Goal: Complete application form

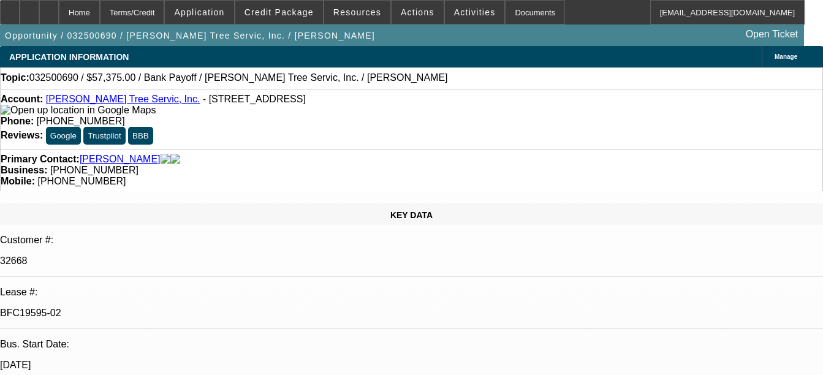
select select "0.1"
select select "0"
select select "0.1"
select select "0"
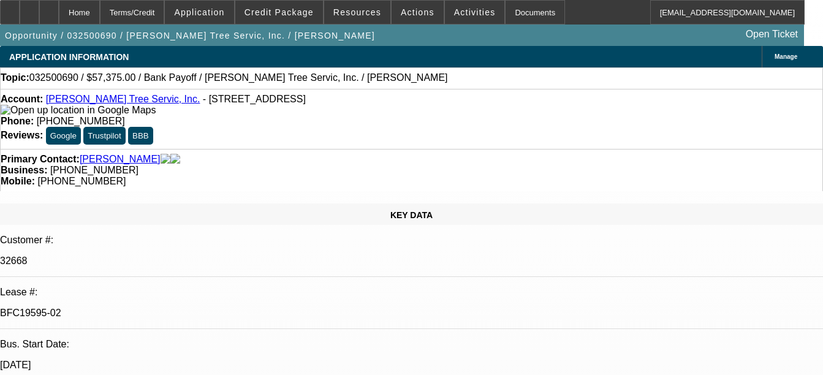
select select "0"
select select "0.1"
select select "0"
select select "0.1"
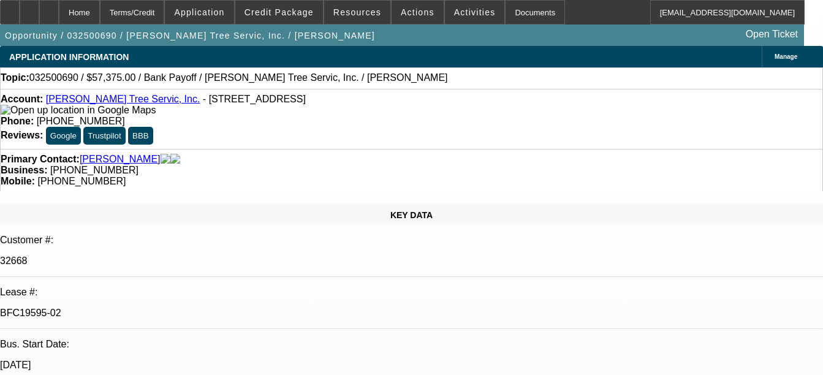
select select "0"
select select "1"
select select "3"
select select "6"
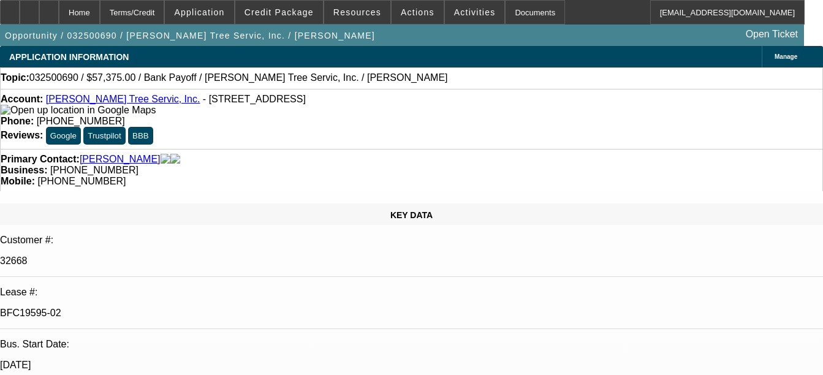
select select "1"
select select "3"
select select "6"
select select "1"
select select "3"
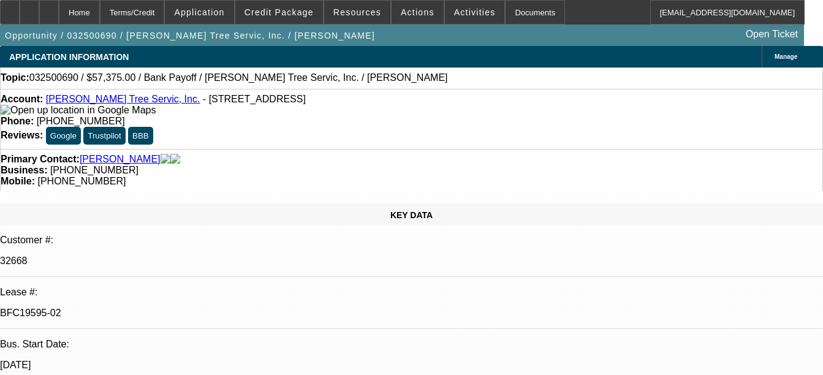
select select "6"
select select "1"
select select "3"
select select "6"
